Goal: Task Accomplishment & Management: Use online tool/utility

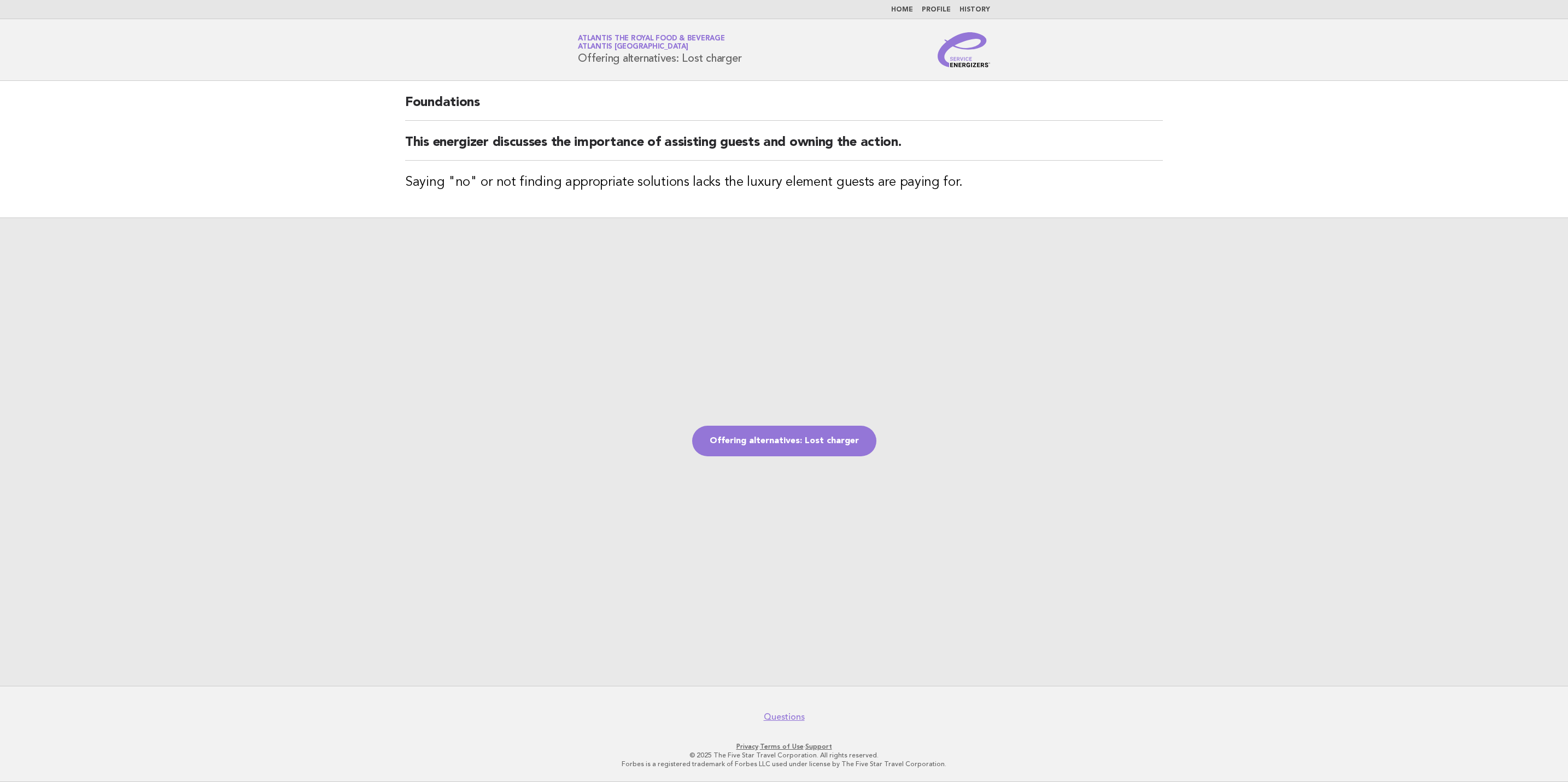
click at [968, 68] on header "Service Energizers Atlantis the Royal Food & Beverage Atlantis Dubai Offering a…" at bounding box center [784, 50] width 1568 height 62
click at [968, 64] on img at bounding box center [964, 50] width 53 height 35
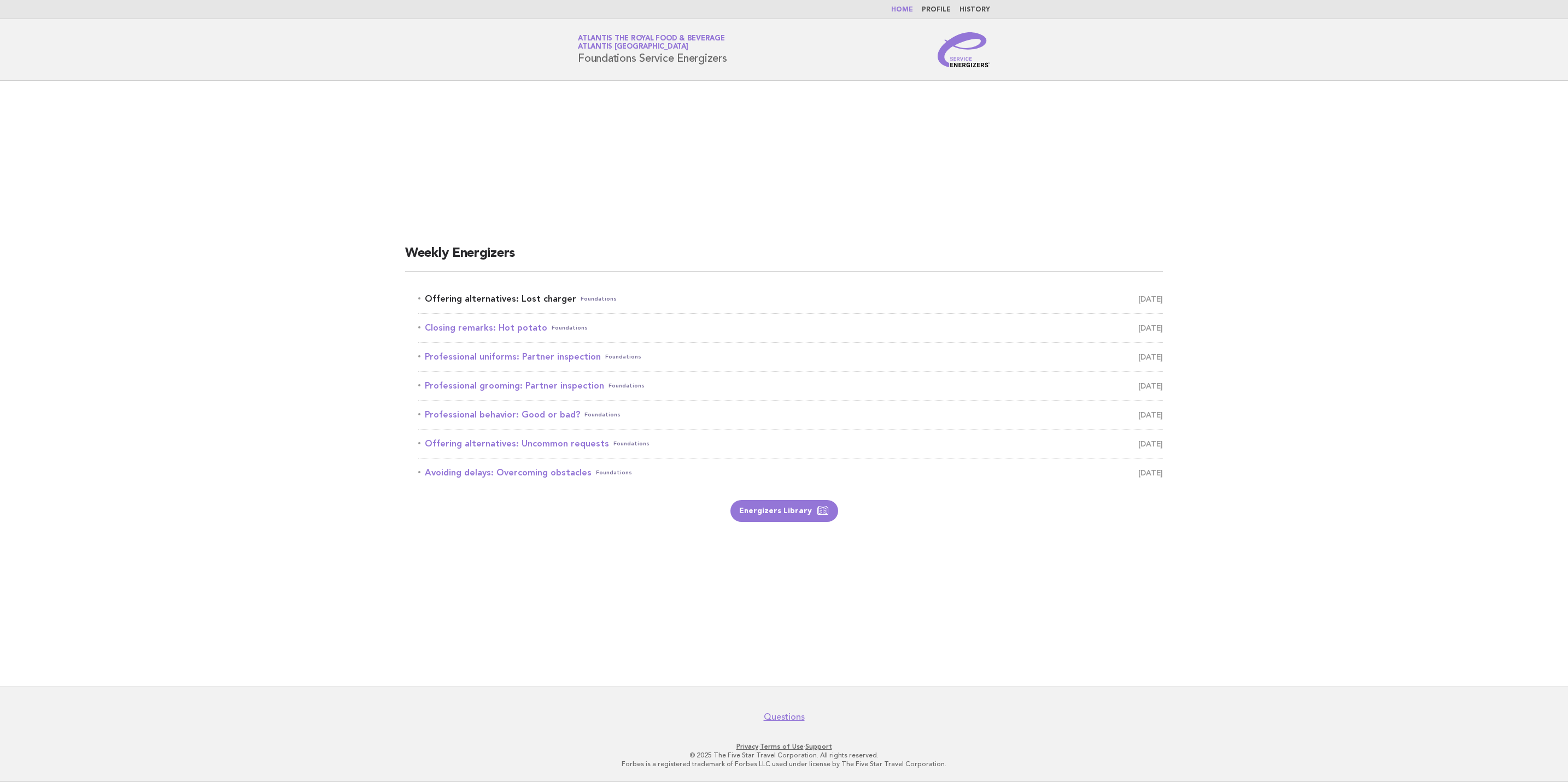
click at [1150, 297] on span "[DATE]" at bounding box center [1150, 298] width 25 height 15
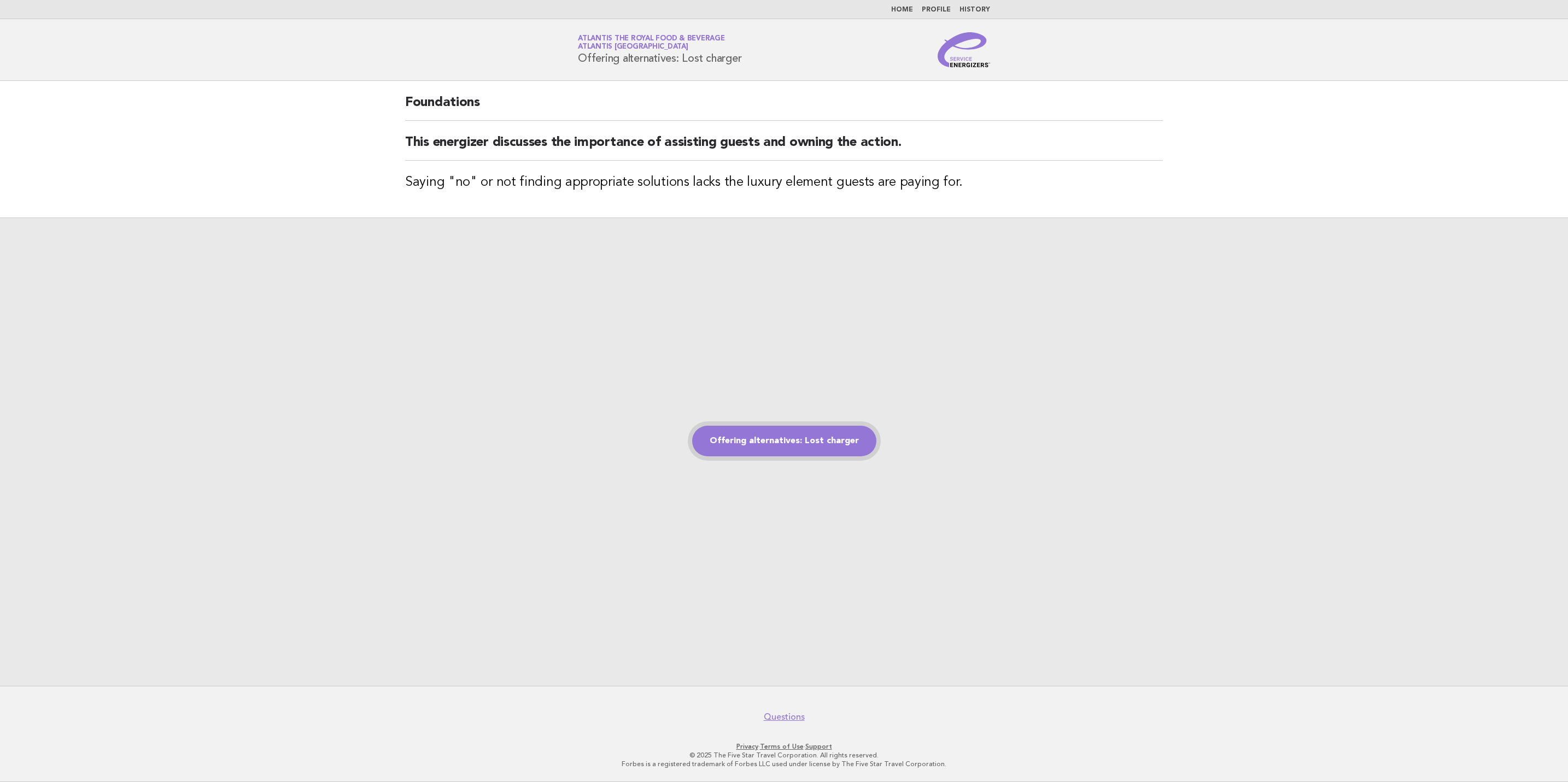
click at [816, 426] on link "Offering alternatives: Lost charger" at bounding box center [784, 441] width 184 height 30
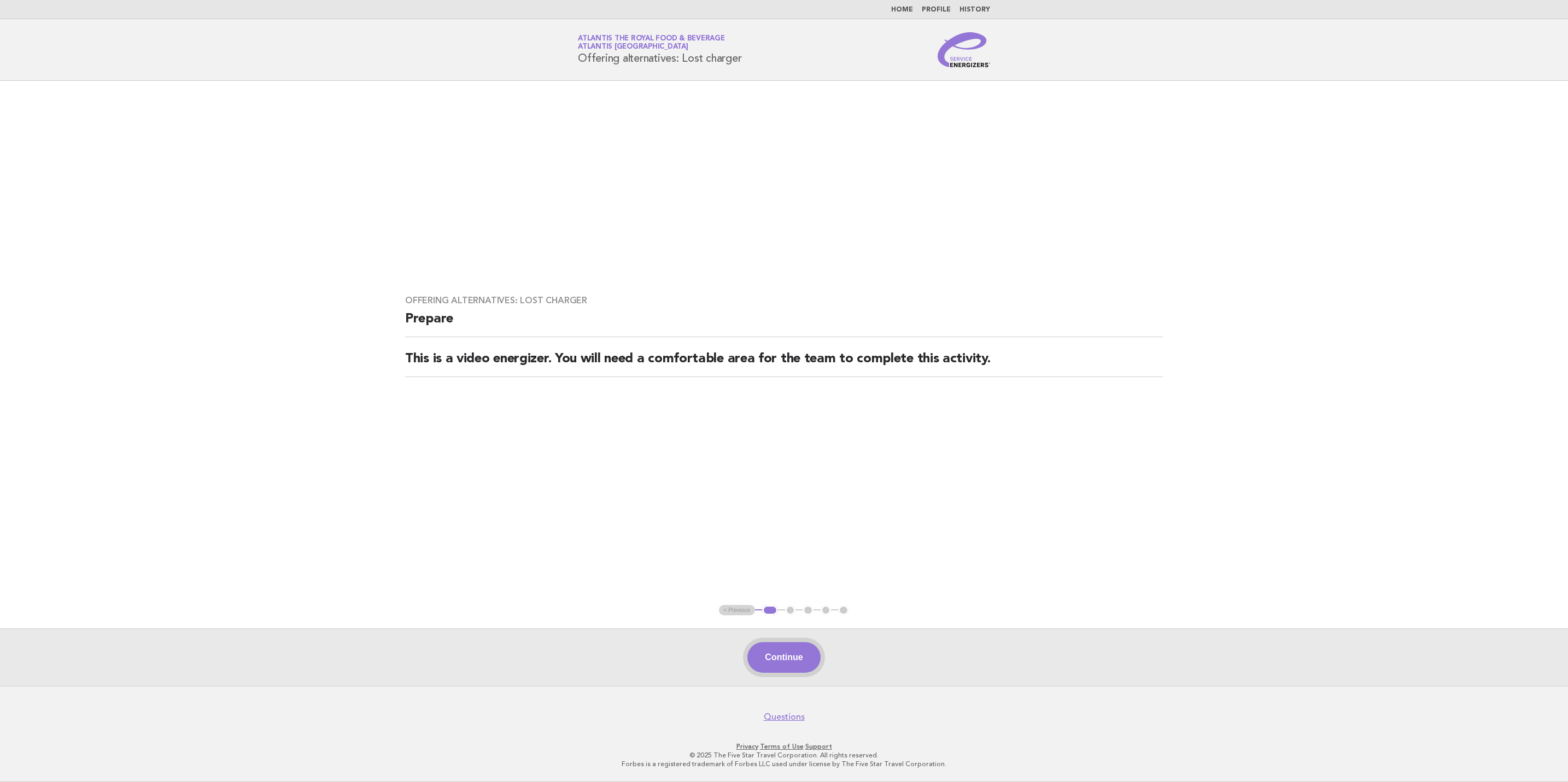
click at [753, 659] on button "Continue" at bounding box center [784, 657] width 73 height 30
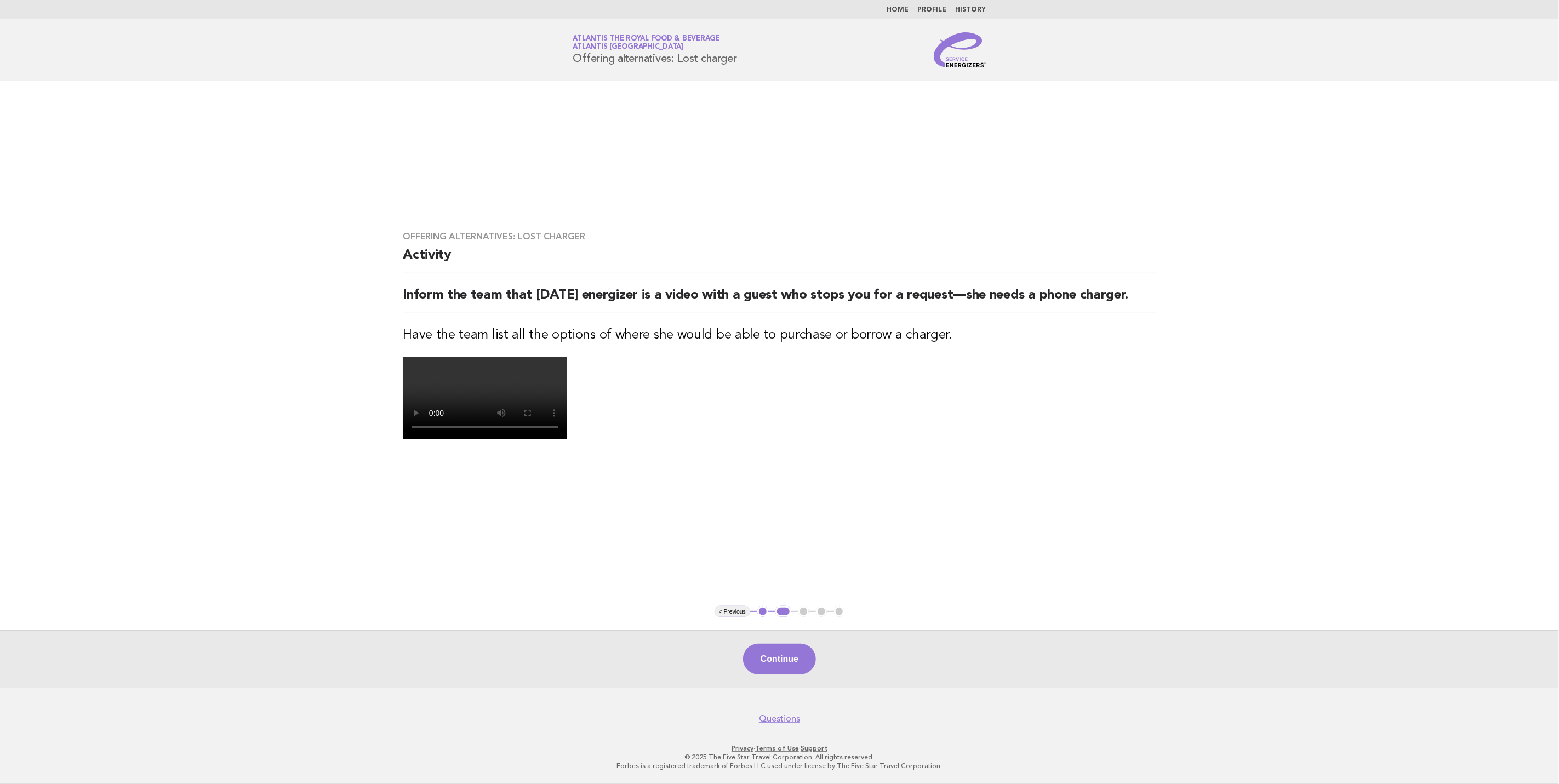
drag, startPoint x: 773, startPoint y: 658, endPoint x: 1335, endPoint y: 753, distance: 570.0
click at [1335, 687] on main "Offering alternatives: Lost charger Activity Inform the team that [DATE] energi…" at bounding box center [780, 384] width 1559 height 606
click at [789, 675] on button "Continue" at bounding box center [780, 658] width 73 height 30
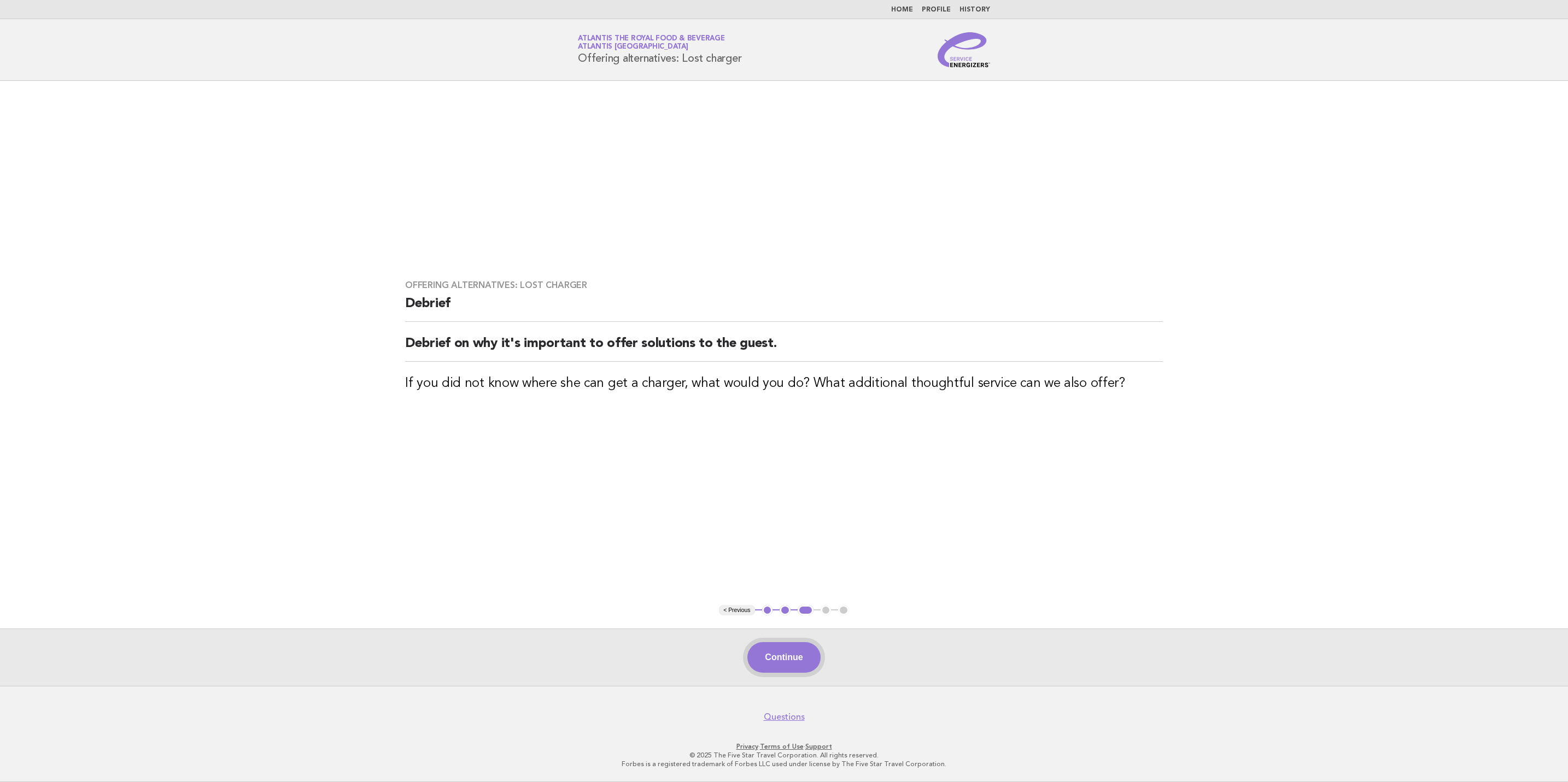
click at [776, 656] on button "Continue" at bounding box center [784, 657] width 73 height 30
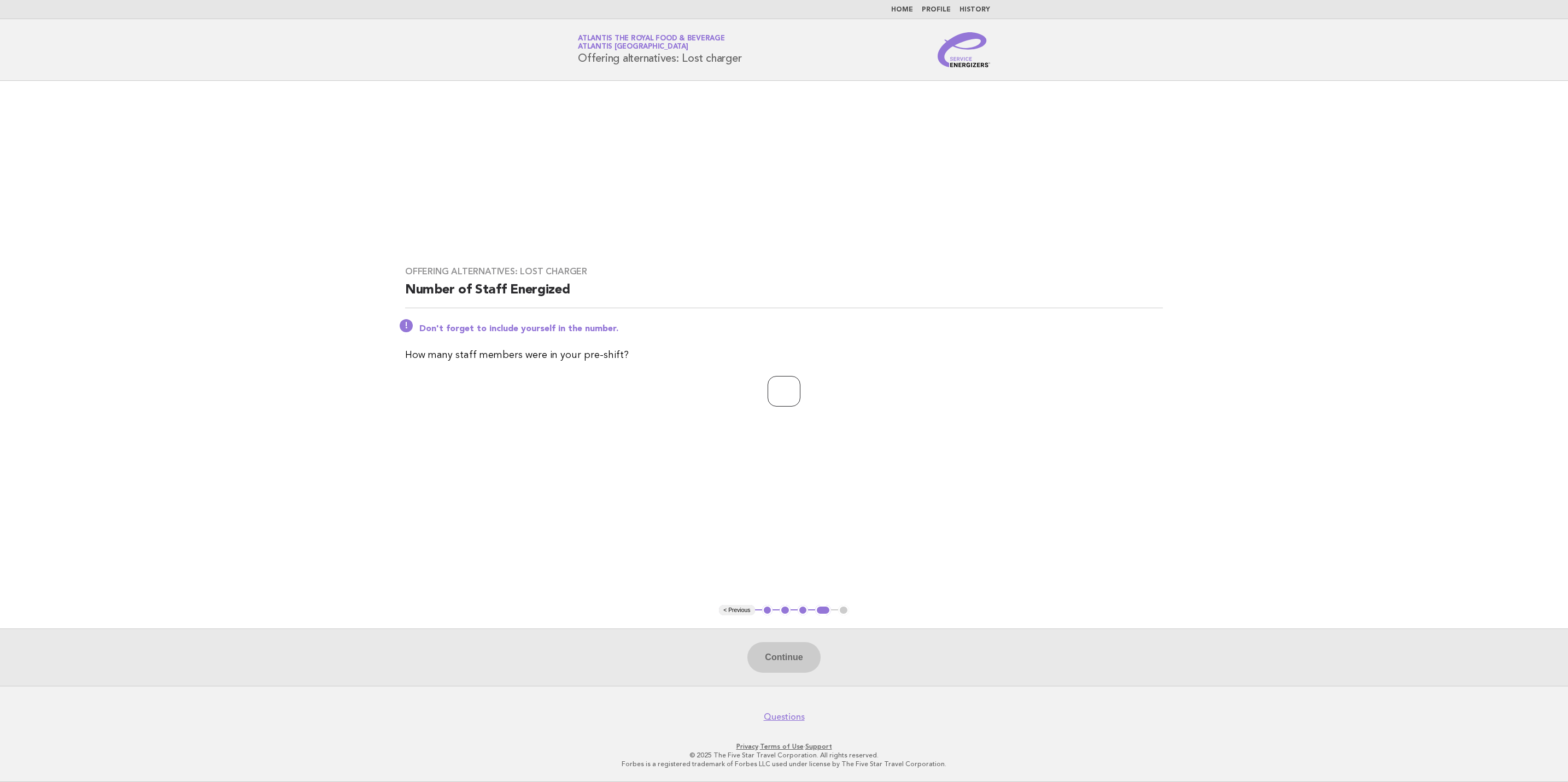
click at [767, 389] on input "number" at bounding box center [784, 391] width 33 height 30
drag, startPoint x: 772, startPoint y: 414, endPoint x: 784, endPoint y: 434, distance: 23.3
click at [782, 430] on div "Offering alternatives: Lost charger Number of Staff Energized Don't forget to i…" at bounding box center [784, 343] width 784 height 180
type input "**"
drag, startPoint x: 767, startPoint y: 656, endPoint x: 797, endPoint y: 684, distance: 41.0
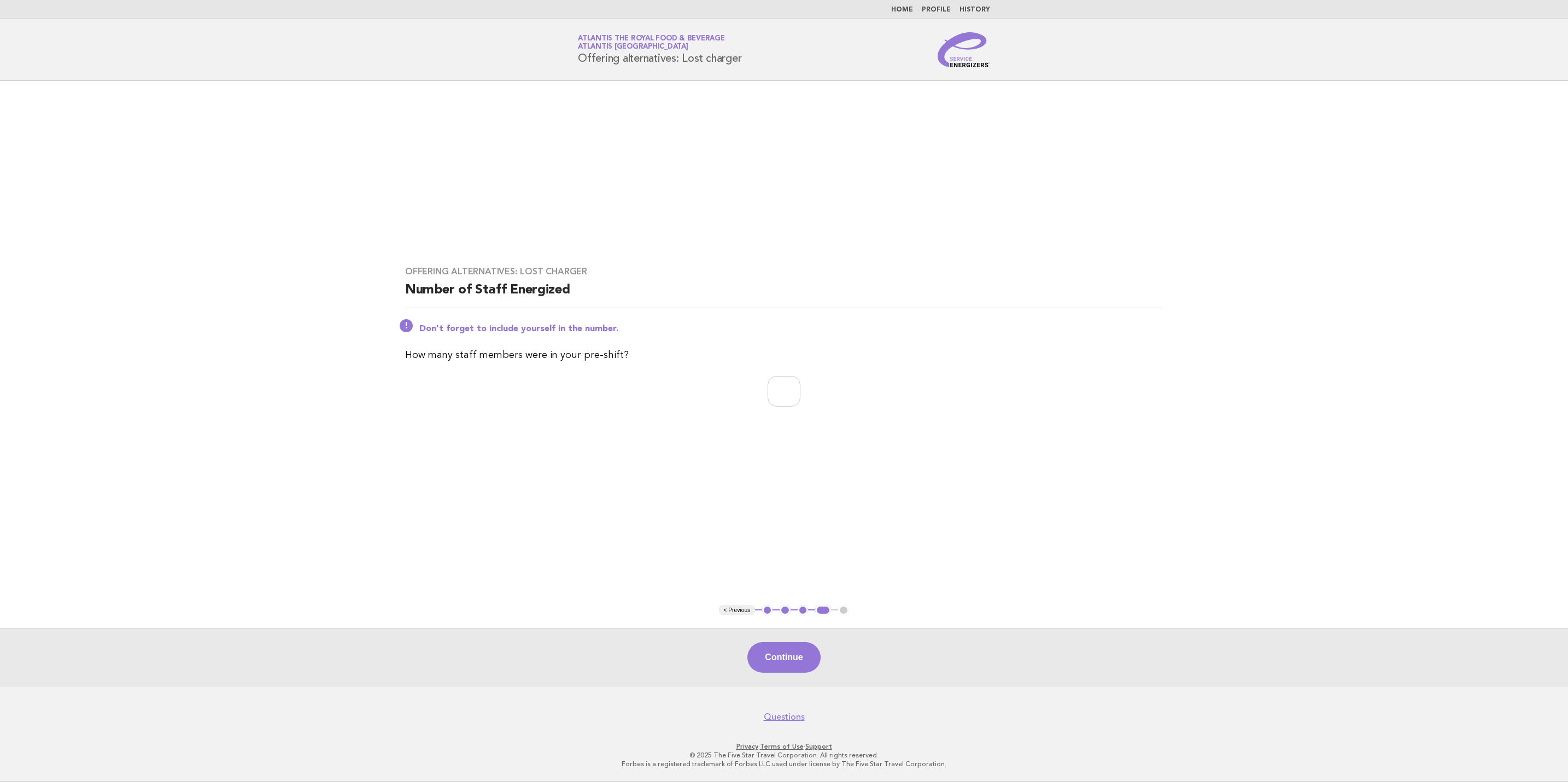
click at [768, 656] on button "Continue" at bounding box center [784, 657] width 73 height 30
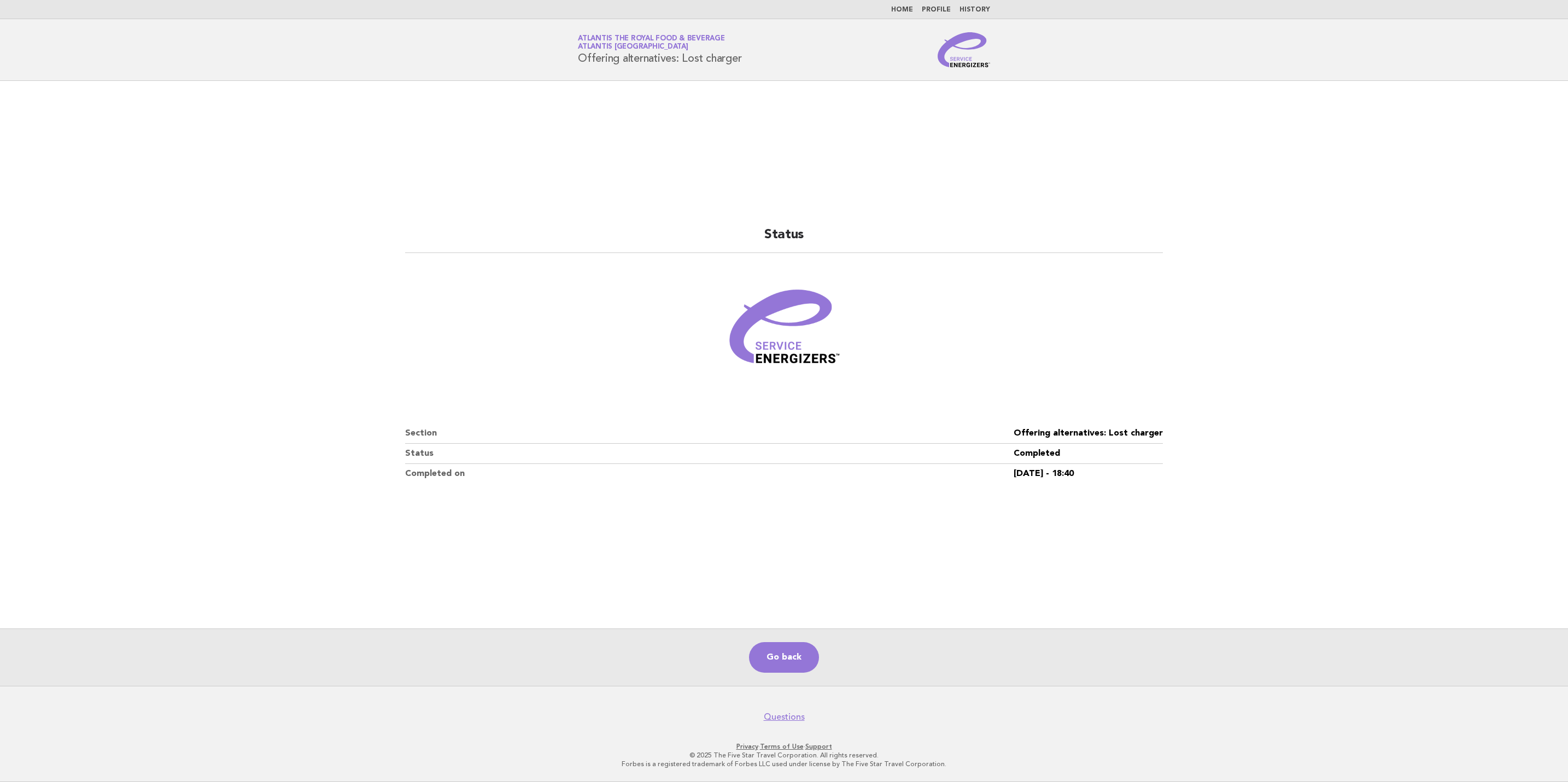
click at [970, 61] on img at bounding box center [964, 50] width 53 height 35
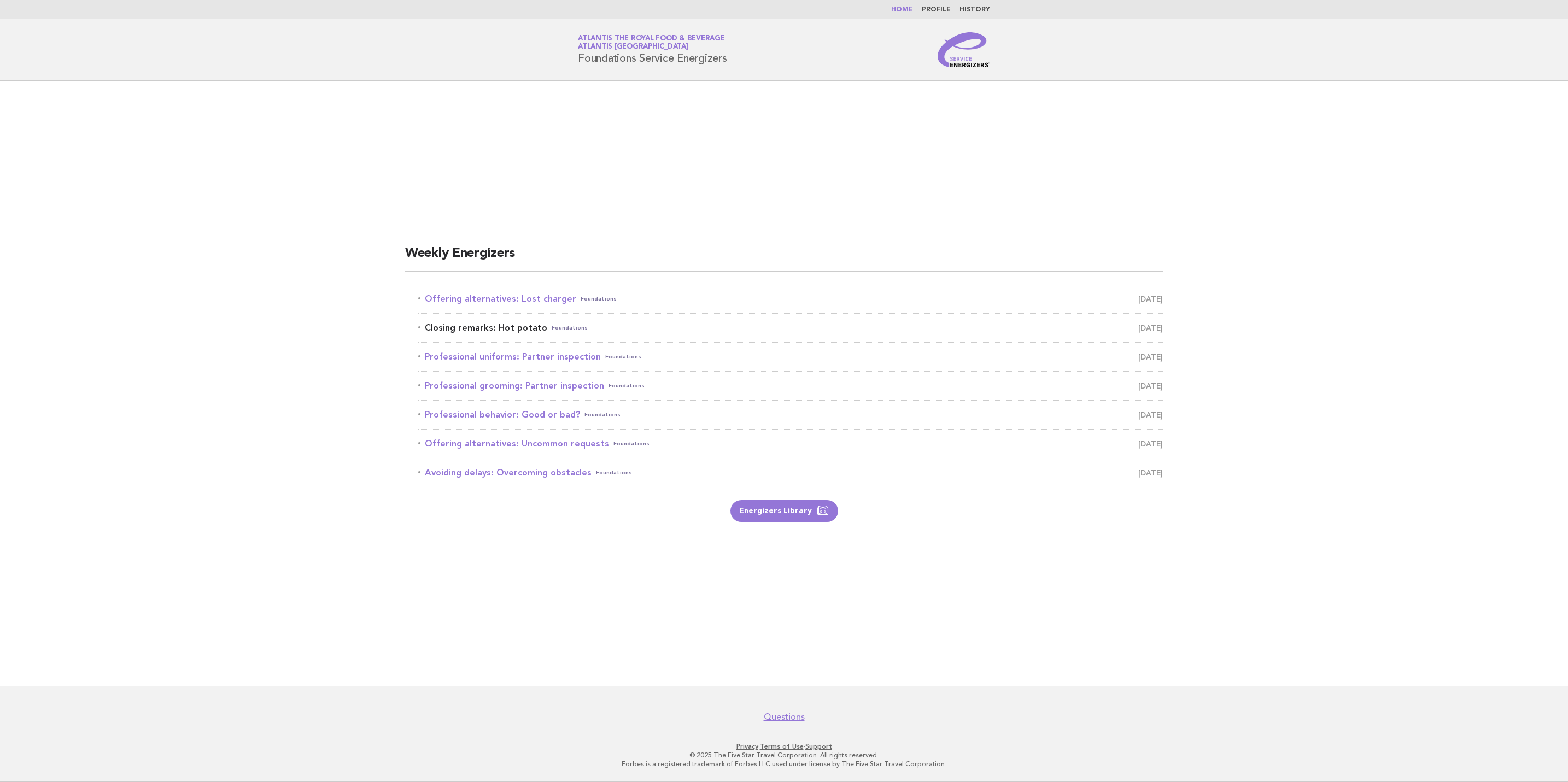
click at [1139, 329] on span "[DATE]" at bounding box center [1150, 327] width 25 height 15
